Goal: Communication & Community: Answer question/provide support

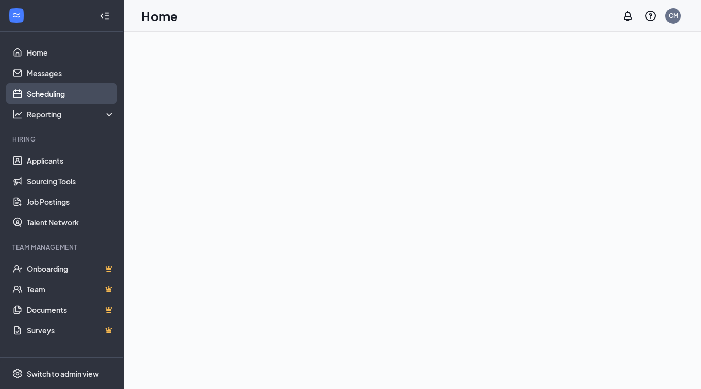
click at [63, 94] on link "Scheduling" at bounding box center [71, 93] width 88 height 21
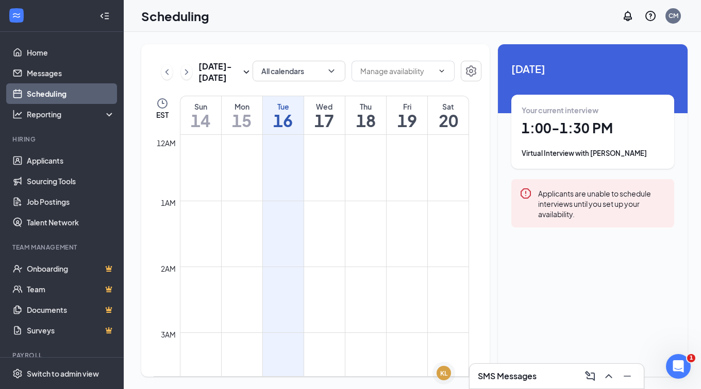
scroll to position [506, 0]
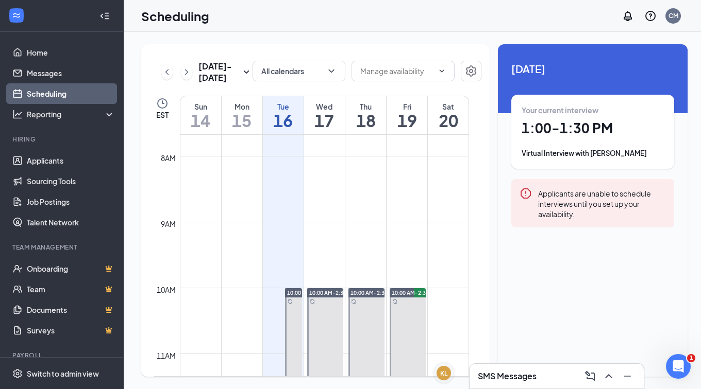
click at [190, 190] on td at bounding box center [324, 197] width 289 height 16
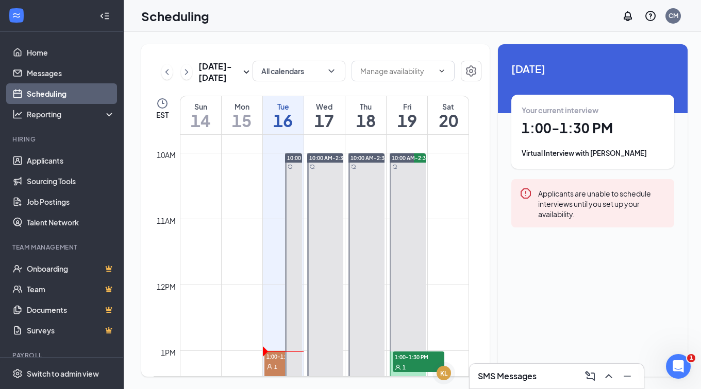
scroll to position [728, 0]
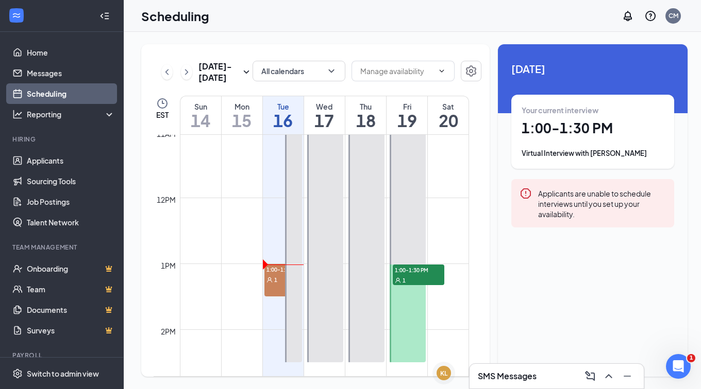
click at [271, 283] on icon "User" at bounding box center [269, 280] width 6 height 6
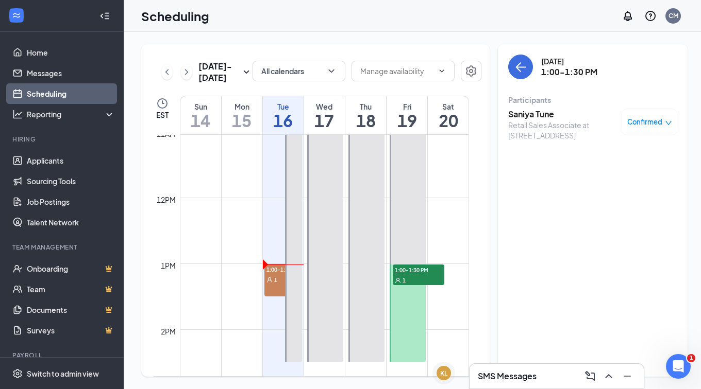
click at [524, 120] on h3 "Saniya Tune" at bounding box center [562, 114] width 108 height 11
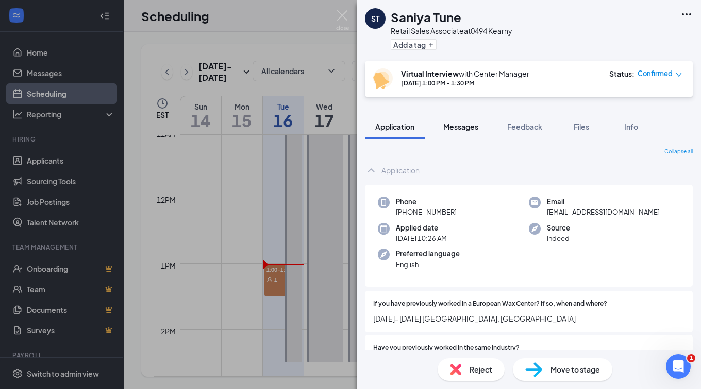
click at [465, 125] on span "Messages" at bounding box center [460, 126] width 35 height 9
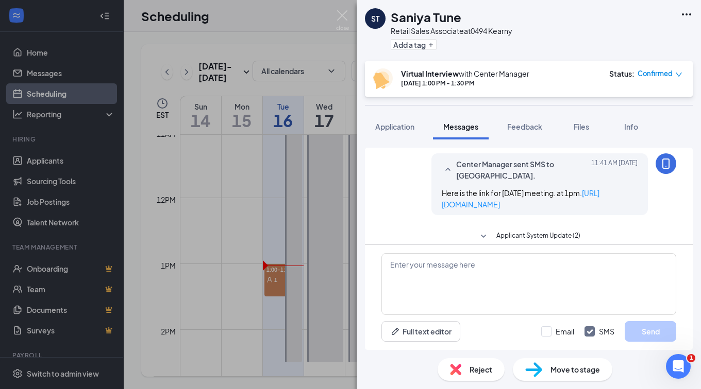
scroll to position [30, 0]
click at [513, 209] on link "[URL][DOMAIN_NAME]" at bounding box center [521, 198] width 158 height 21
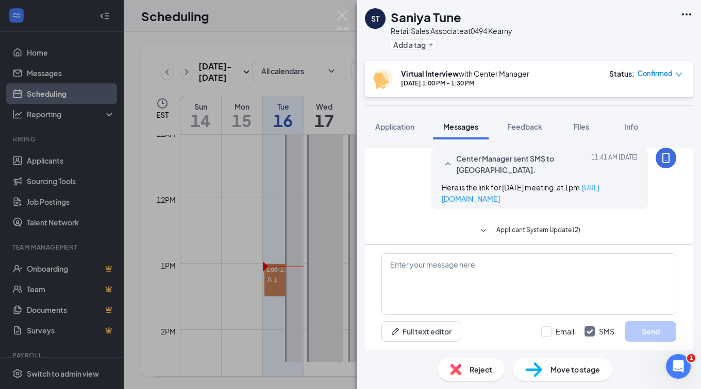
scroll to position [36, 0]
drag, startPoint x: 588, startPoint y: 212, endPoint x: 431, endPoint y: 207, distance: 157.7
click at [431, 207] on div "Center Manager sent SMS to [GEOGRAPHIC_DATA]. [DATE] 11:41 AM Here is the link …" at bounding box center [539, 178] width 216 height 62
drag, startPoint x: 431, startPoint y: 207, endPoint x: 447, endPoint y: 209, distance: 16.1
click at [452, 273] on textarea at bounding box center [528, 284] width 295 height 62
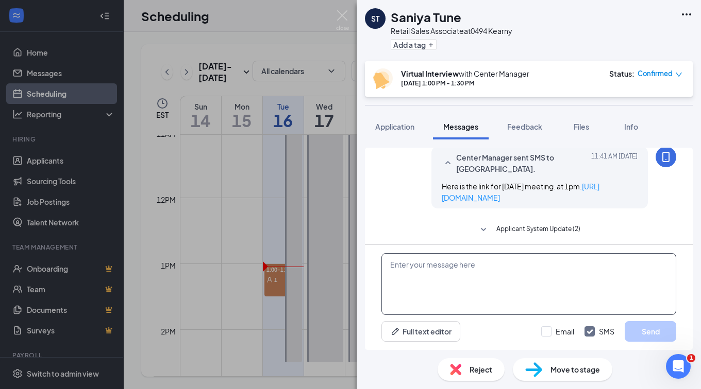
paste textarea "[URL][DOMAIN_NAME]"
type textarea "[URL][DOMAIN_NAME]"
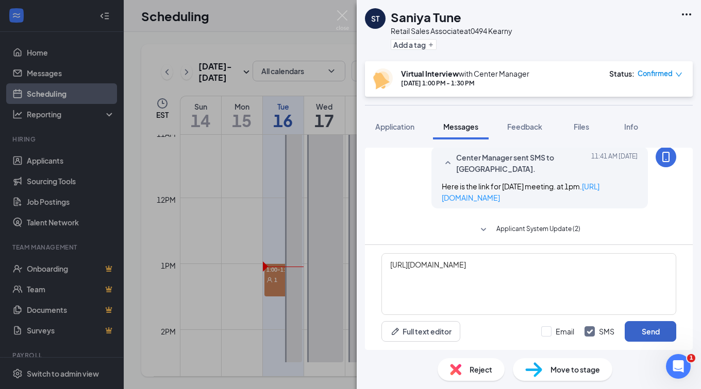
click at [648, 333] on button "Send" at bounding box center [650, 331] width 52 height 21
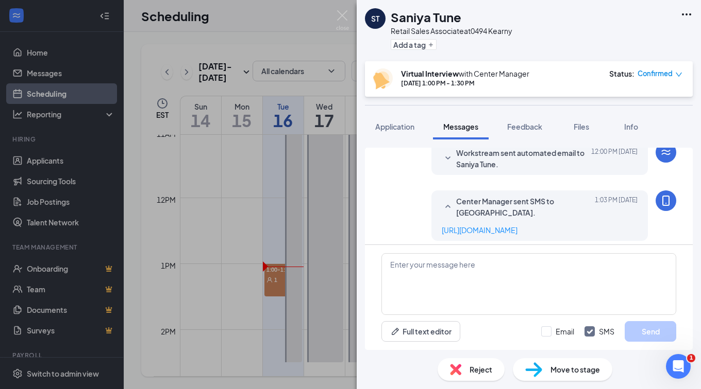
scroll to position [311, 0]
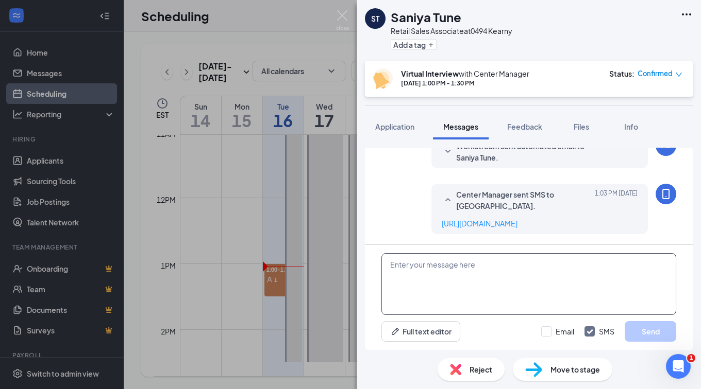
click at [523, 277] on textarea at bounding box center [528, 284] width 295 height 62
type textarea "P"
type textarea "Please let me know if you received it now."
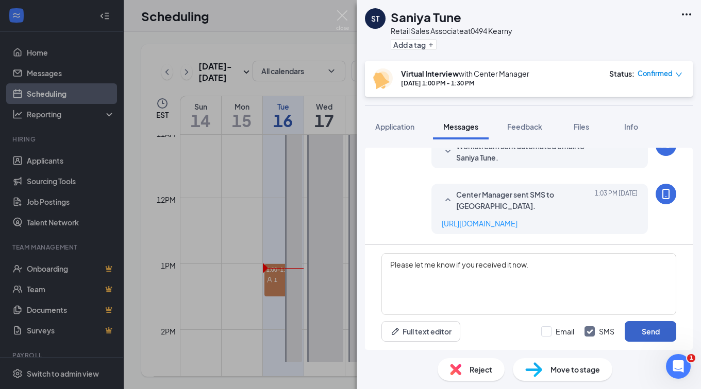
click at [642, 333] on button "Send" at bounding box center [650, 331] width 52 height 21
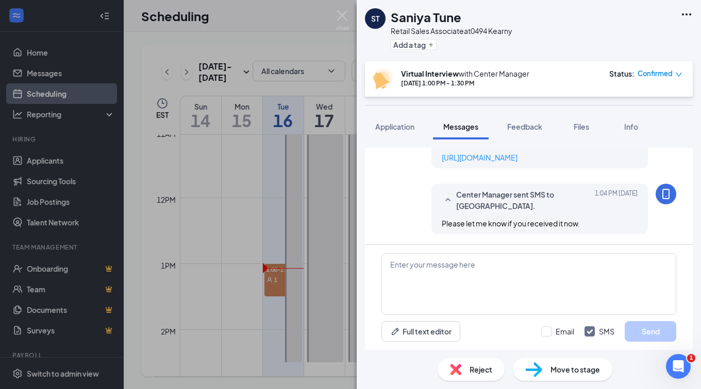
scroll to position [377, 0]
